Goal: Register for event/course

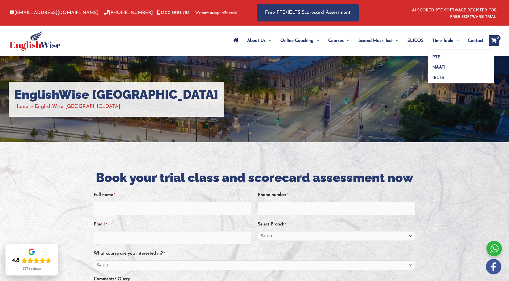
click at [453, 42] on span "Menu Toggle" at bounding box center [456, 40] width 6 height 19
click at [437, 75] on link "IELTS" at bounding box center [461, 77] width 66 height 13
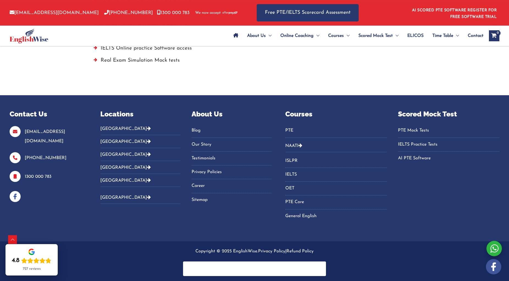
scroll to position [498, 0]
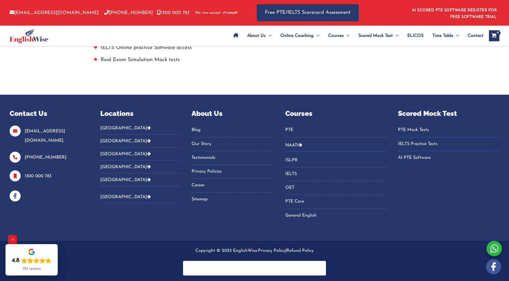
click at [295, 174] on link "IELTS" at bounding box center [335, 173] width 101 height 9
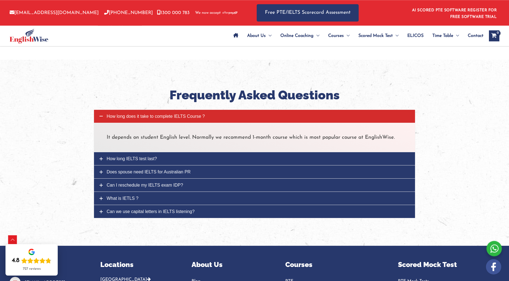
scroll to position [645, 0]
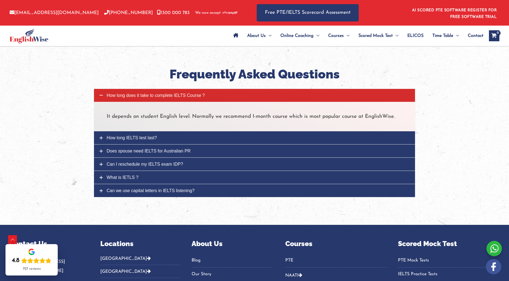
click at [102, 139] on icon at bounding box center [100, 137] width 3 height 3
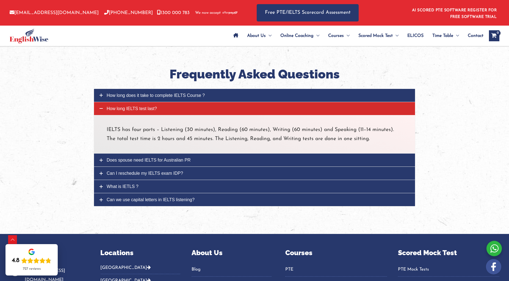
click at [103, 160] on link "Does spouse need IELTS for Australian PR" at bounding box center [254, 159] width 321 height 13
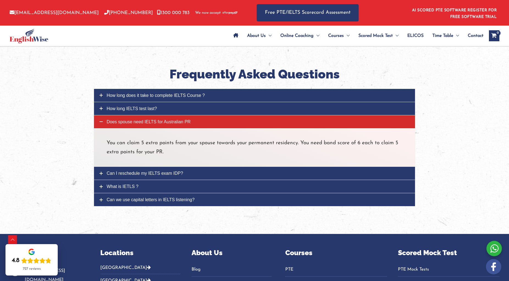
click at [109, 171] on link "Can I reschedule my IELTS exam IDP?" at bounding box center [254, 173] width 321 height 13
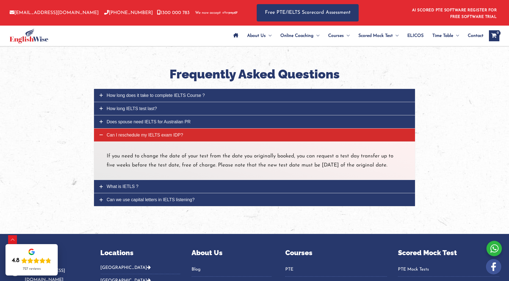
click at [121, 188] on span "What is IETLS ?" at bounding box center [123, 186] width 32 height 5
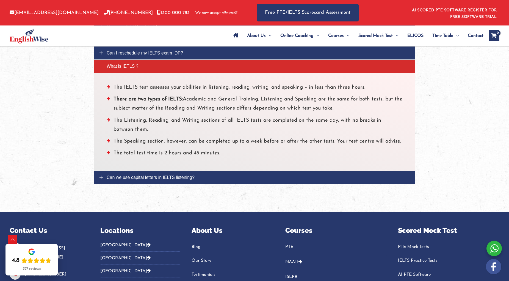
scroll to position [729, 0]
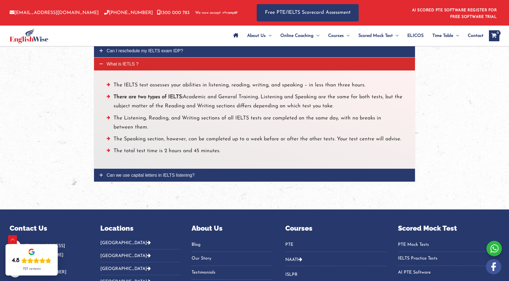
click at [150, 171] on link "Can we use capital letters in IELTS listening?" at bounding box center [254, 174] width 321 height 13
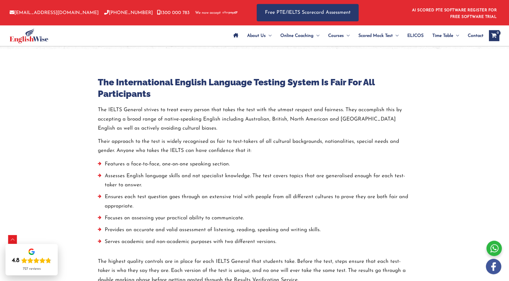
scroll to position [289, 0]
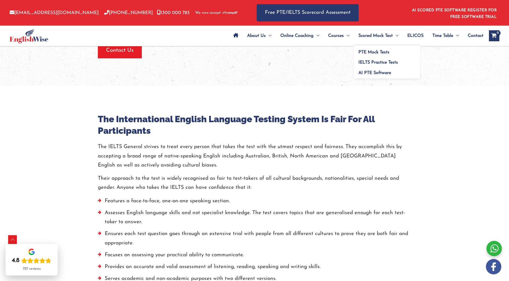
click at [385, 36] on span "Scored Mock Test" at bounding box center [375, 35] width 34 height 19
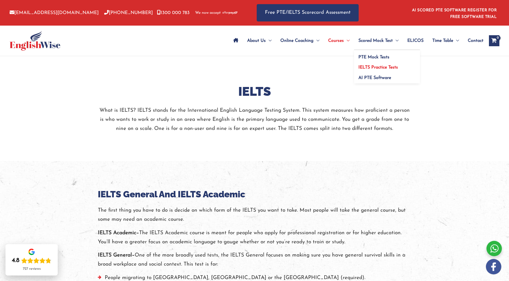
click at [382, 69] on span "IELTS Practice Tests" at bounding box center [378, 67] width 40 height 4
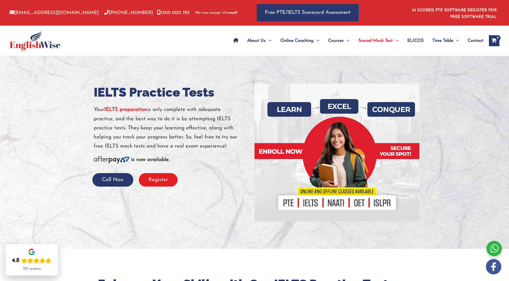
click at [159, 181] on button "Register" at bounding box center [158, 179] width 39 height 13
